Goal: Find specific page/section: Find specific page/section

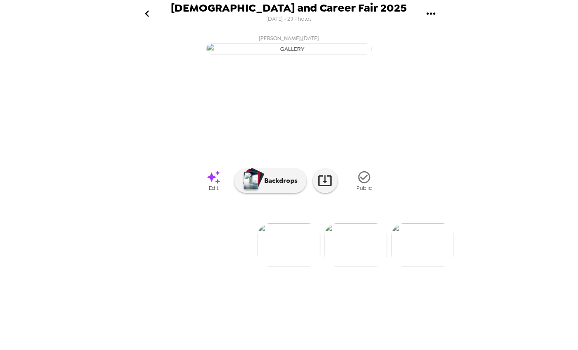
scroll to position [0, 288]
click at [145, 19] on icon "go back" at bounding box center [147, 13] width 13 height 13
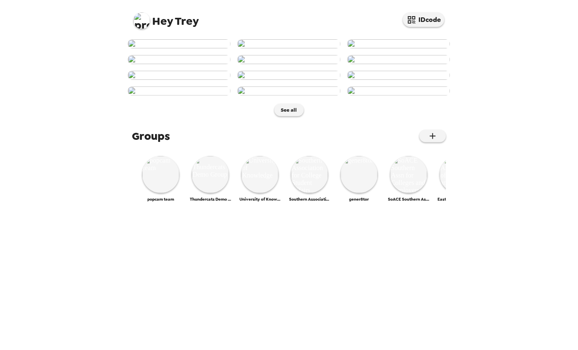
click at [135, 20] on img at bounding box center [142, 20] width 17 height 17
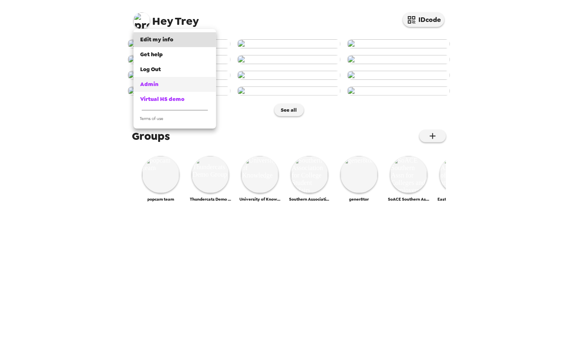
click at [163, 85] on div "Admin" at bounding box center [174, 84] width 69 height 8
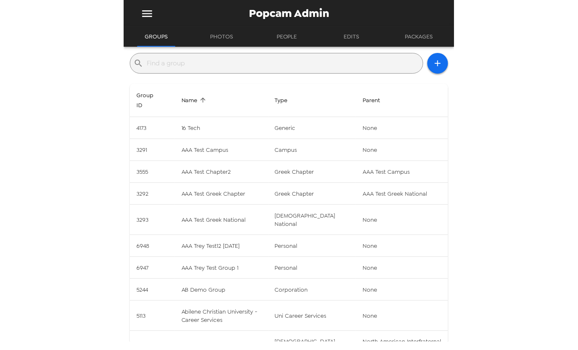
click at [221, 64] on input "text" at bounding box center [283, 63] width 273 height 13
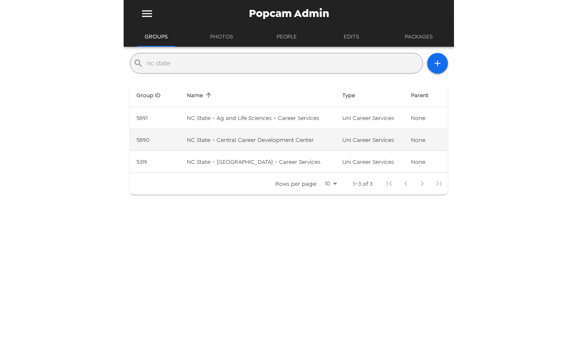
type input "nc state"
click at [276, 135] on td "NC State - Central Career Development Center" at bounding box center [258, 140] width 155 height 22
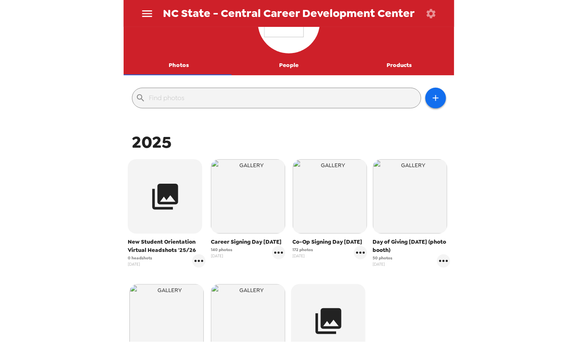
scroll to position [138, 0]
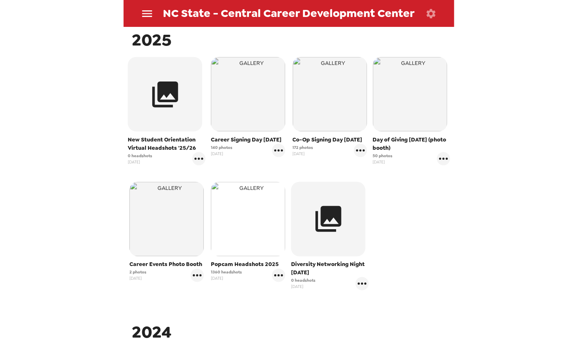
click at [254, 212] on img "button" at bounding box center [248, 219] width 74 height 74
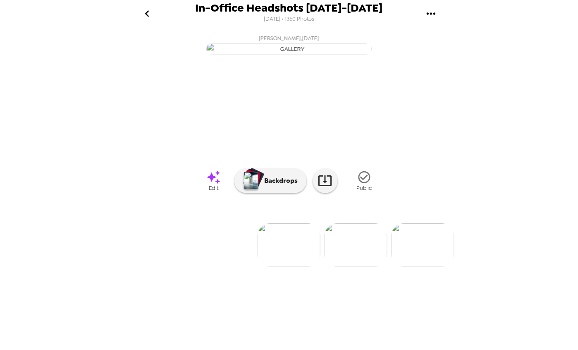
click at [148, 14] on icon "go back" at bounding box center [147, 13] width 13 height 13
